Goal: Find specific page/section: Find specific page/section

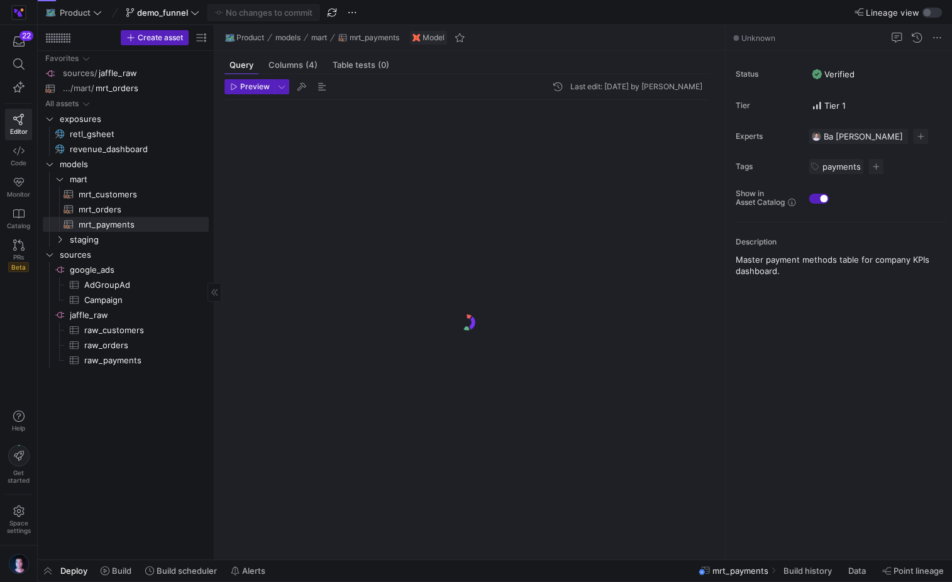
click at [150, 461] on div "All assets exposures retl_gsheet​​​​​ revenue_dashboard​​​​​ models mart stagin…" at bounding box center [126, 303] width 166 height 504
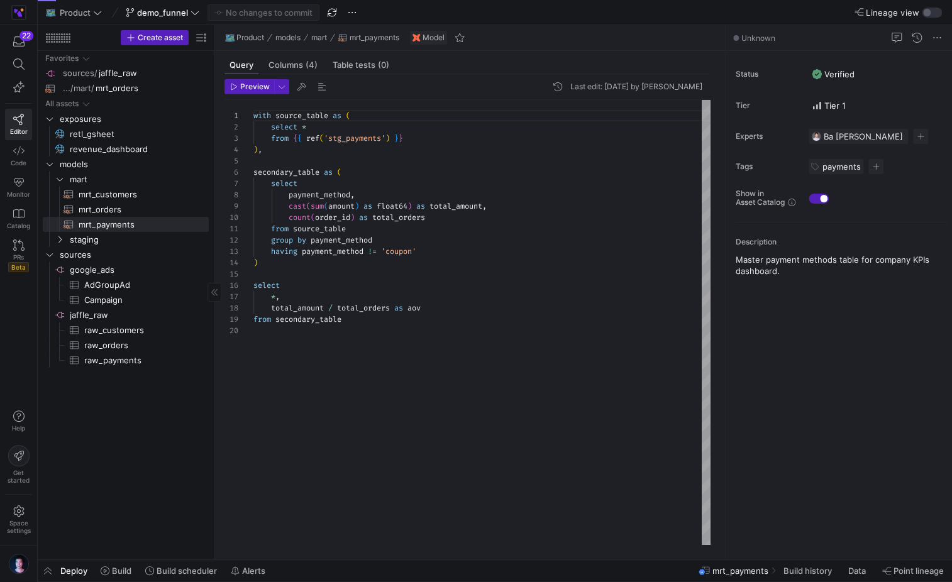
scroll to position [113, 0]
click at [150, 461] on div "All assets exposures retl_gsheet​​​​​ revenue_dashboard​​​​​ models mart stagin…" at bounding box center [126, 303] width 166 height 504
